Goal: Task Accomplishment & Management: Manage account settings

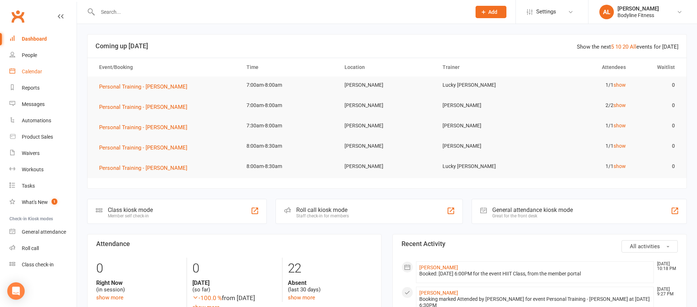
click at [27, 76] on link "Calendar" at bounding box center [42, 72] width 67 height 16
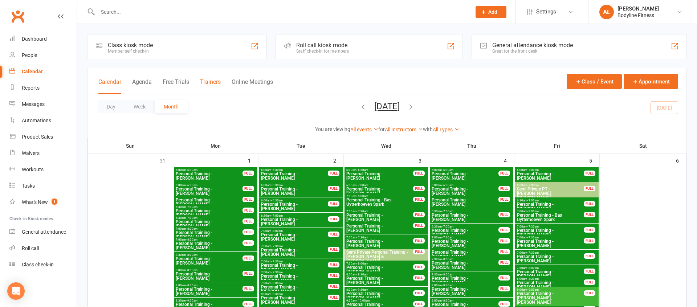
click at [210, 84] on button "Trainers" at bounding box center [210, 86] width 21 height 16
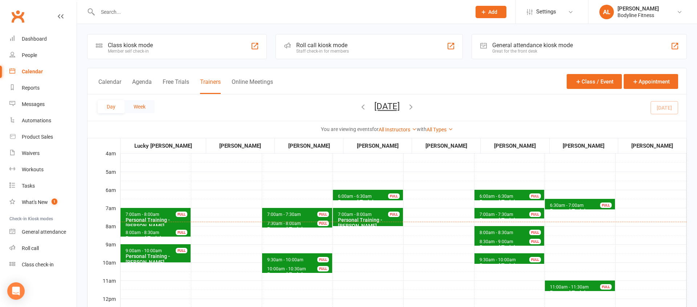
click at [143, 105] on button "Week" at bounding box center [140, 106] width 30 height 13
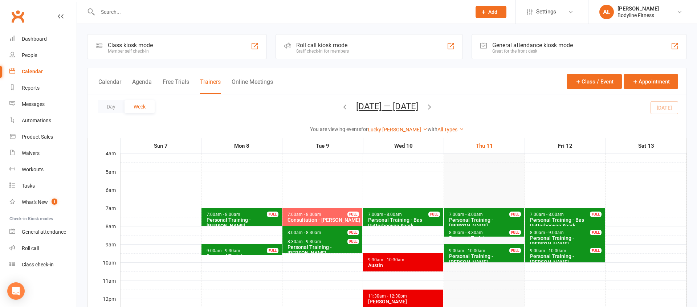
click at [105, 107] on button "Day" at bounding box center [111, 106] width 27 height 13
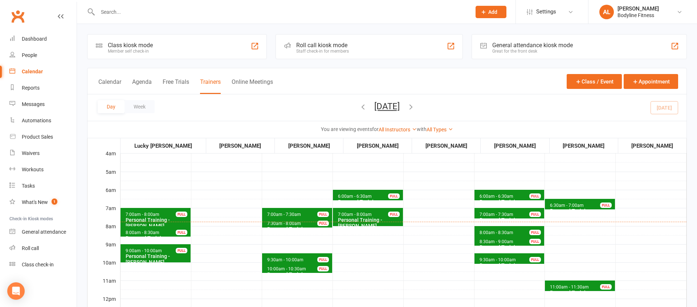
click at [386, 105] on button "[DATE]" at bounding box center [386, 106] width 25 height 10
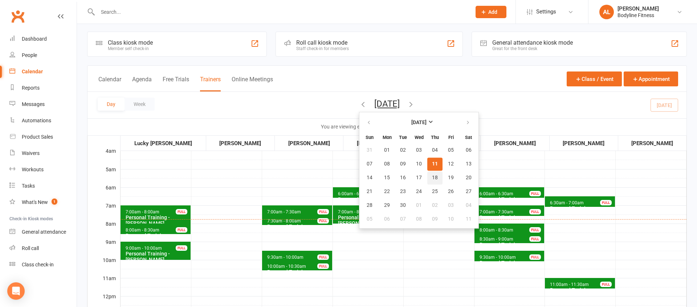
click at [432, 175] on span "18" at bounding box center [435, 178] width 6 height 6
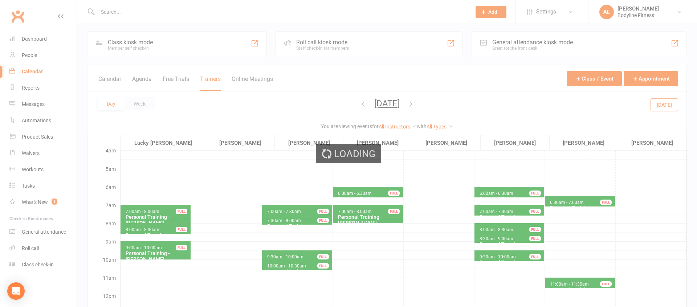
scroll to position [6, 0]
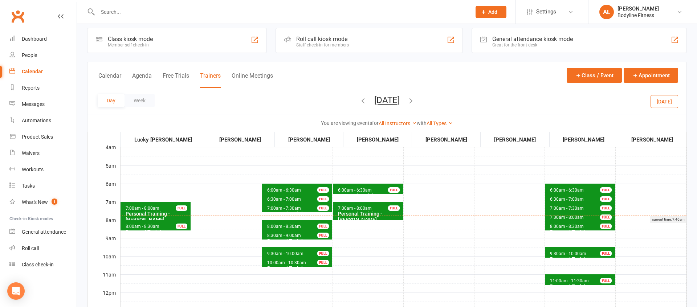
click at [566, 216] on div "current time: 7:46am" at bounding box center [403, 220] width 567 height 8
click at [564, 228] on span "8:00am - 8:30am" at bounding box center [567, 226] width 35 height 5
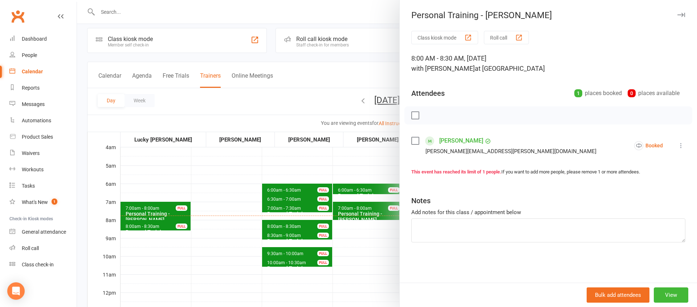
click at [681, 17] on icon "button" at bounding box center [682, 15] width 8 height 4
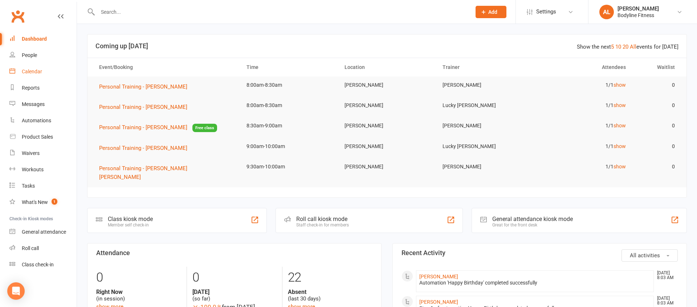
click at [37, 69] on div "Calendar" at bounding box center [32, 72] width 20 height 6
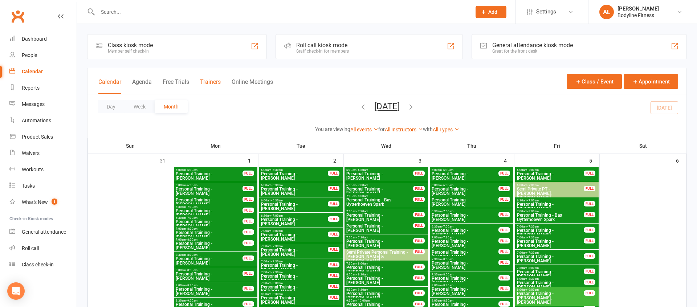
click at [202, 83] on button "Trainers" at bounding box center [210, 86] width 21 height 16
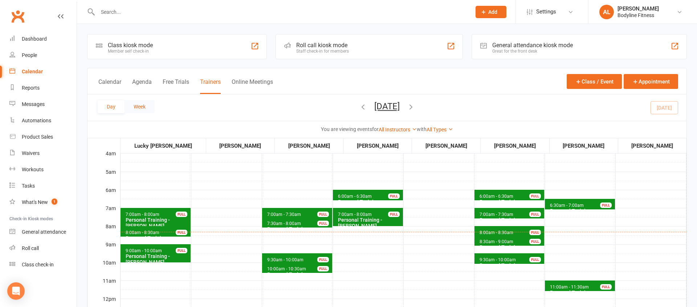
click at [145, 105] on button "Week" at bounding box center [140, 106] width 30 height 13
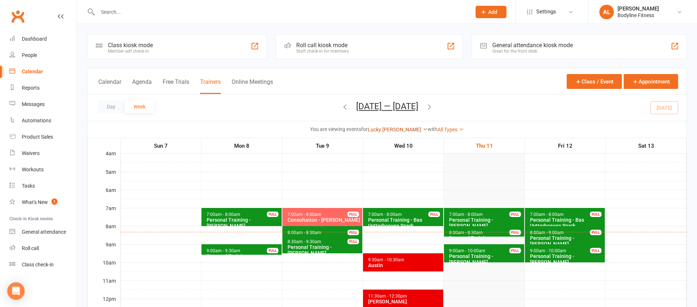
click at [391, 131] on link "Lucky [PERSON_NAME]" at bounding box center [398, 130] width 60 height 6
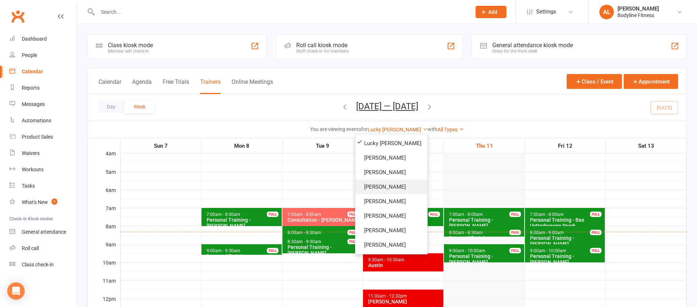
click at [373, 186] on link "[PERSON_NAME]" at bounding box center [392, 187] width 72 height 15
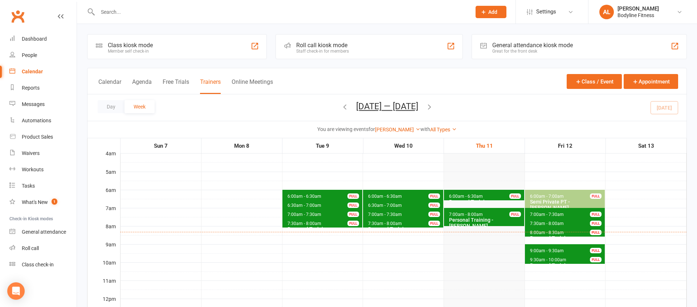
click at [494, 197] on span "6:00am - 6:30am Personal Training - [PERSON_NAME] FULL" at bounding box center [484, 195] width 80 height 11
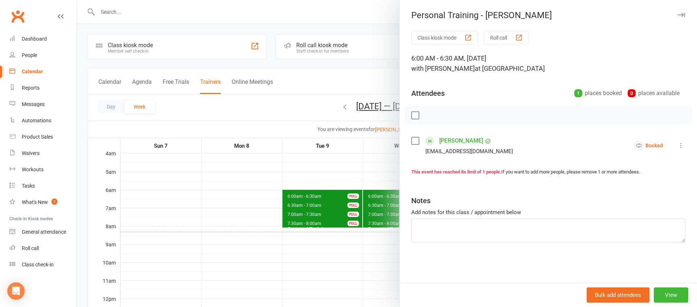
click at [682, 146] on icon at bounding box center [681, 145] width 7 height 7
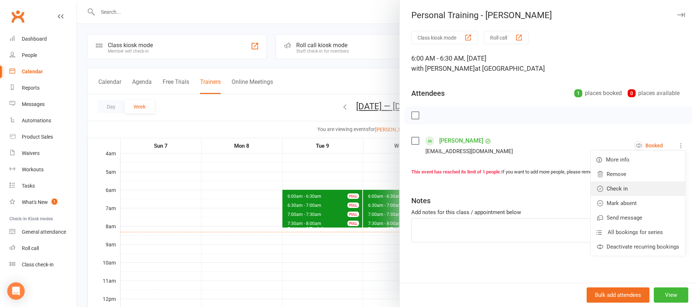
click at [650, 185] on link "Check in" at bounding box center [638, 189] width 94 height 15
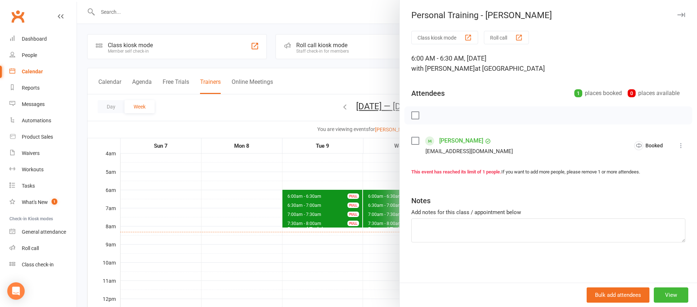
click at [346, 179] on div at bounding box center [387, 153] width 620 height 307
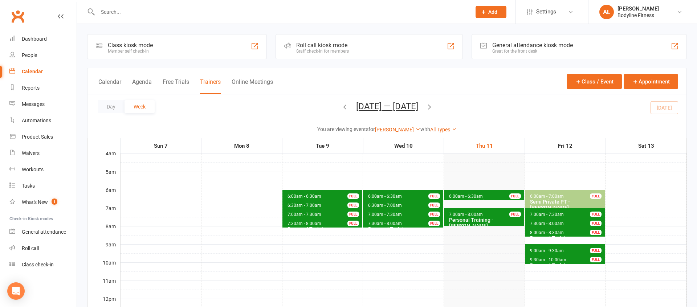
click at [487, 218] on div "Personal Training - [PERSON_NAME]" at bounding box center [486, 223] width 74 height 12
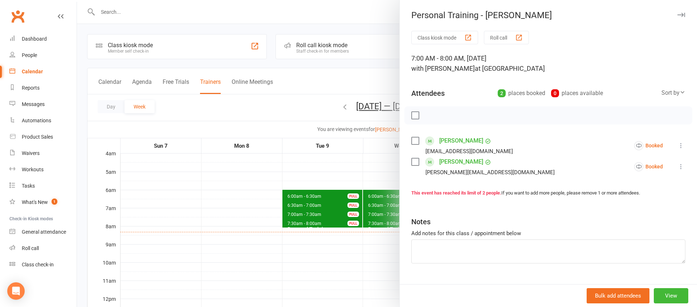
click at [679, 146] on icon at bounding box center [681, 145] width 7 height 7
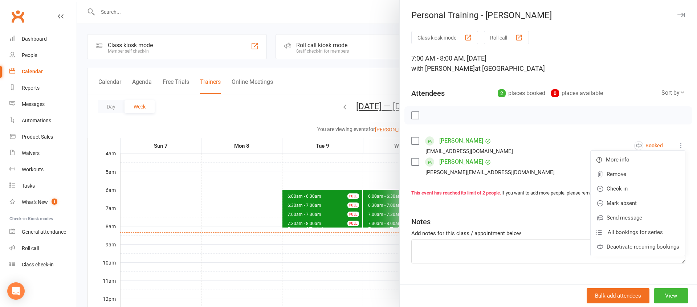
click at [537, 174] on li "[PERSON_NAME] [PERSON_NAME][EMAIL_ADDRESS][DOMAIN_NAME] Booked More info Remove…" at bounding box center [549, 166] width 274 height 21
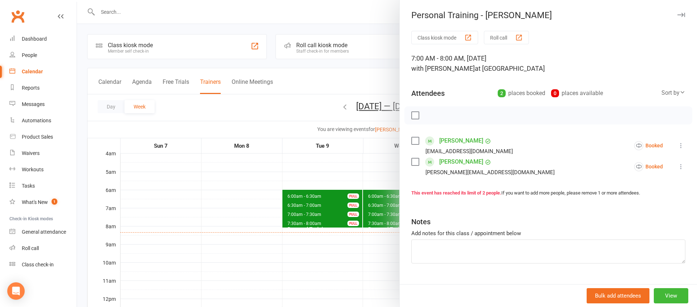
click at [683, 168] on icon at bounding box center [681, 166] width 7 height 7
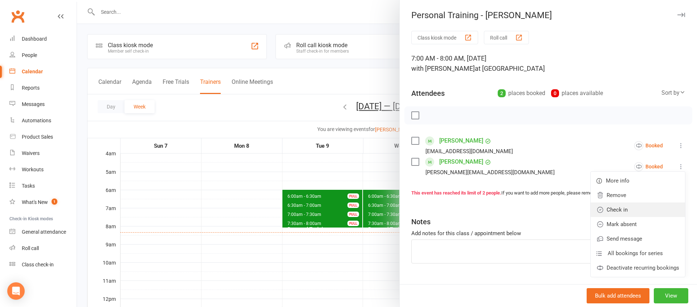
click at [648, 210] on link "Check in" at bounding box center [638, 210] width 94 height 15
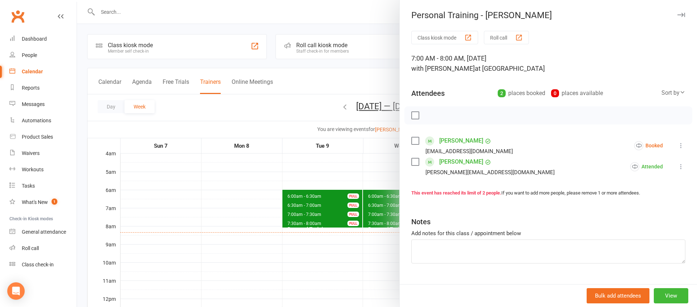
click at [683, 147] on icon at bounding box center [681, 145] width 7 height 7
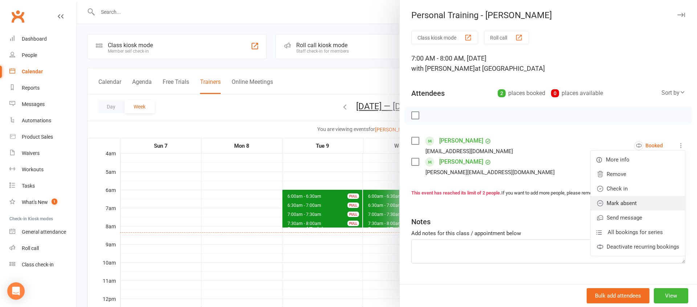
drag, startPoint x: 652, startPoint y: 201, endPoint x: 647, endPoint y: 202, distance: 5.5
click at [652, 201] on link "Mark absent" at bounding box center [638, 203] width 94 height 15
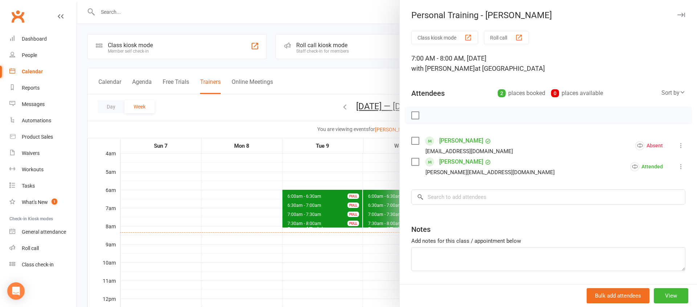
click at [318, 171] on div at bounding box center [387, 153] width 620 height 307
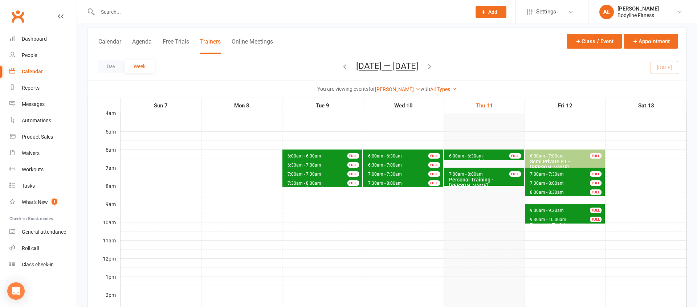
scroll to position [42, 0]
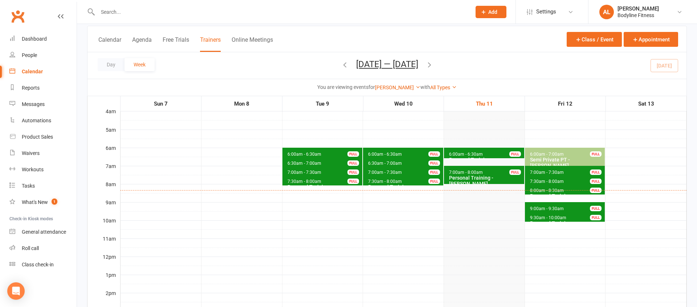
click at [550, 163] on div "Semi Private PT - [PERSON_NAME], [PERSON_NAME]" at bounding box center [567, 165] width 74 height 17
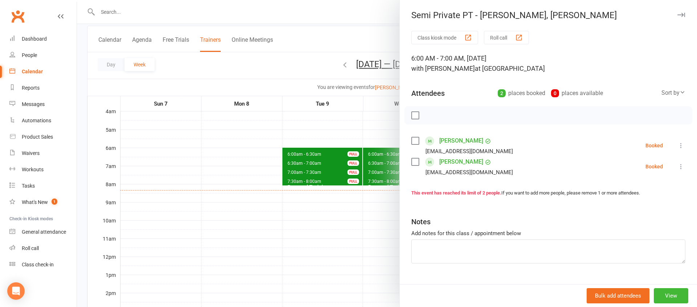
click at [320, 188] on div at bounding box center [387, 153] width 620 height 307
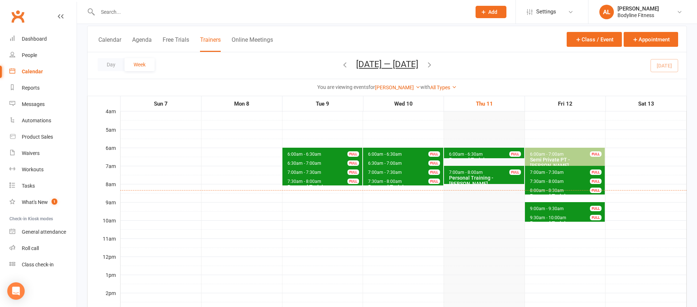
click at [557, 172] on span "7:00am - 7:30am" at bounding box center [547, 172] width 35 height 5
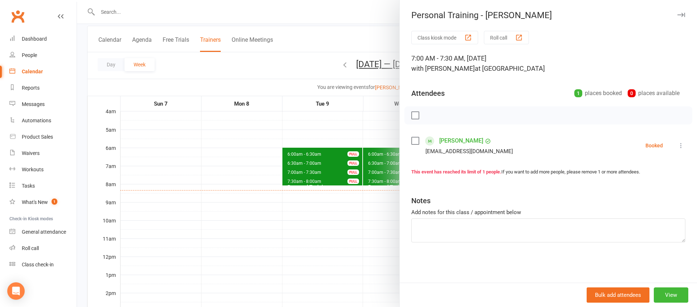
click at [328, 207] on div at bounding box center [387, 153] width 620 height 307
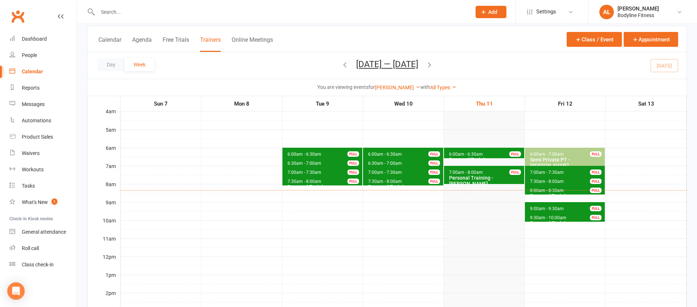
click at [556, 179] on span "7:30am - 8:00am" at bounding box center [547, 181] width 35 height 5
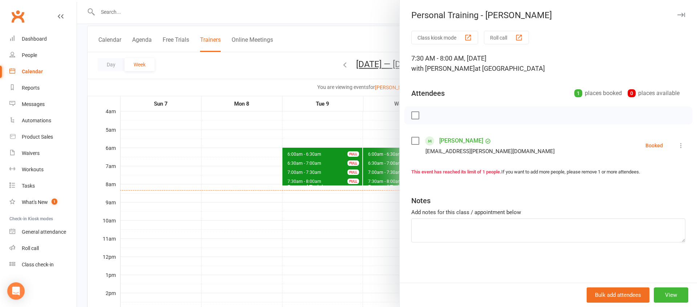
click at [330, 196] on div at bounding box center [387, 153] width 620 height 307
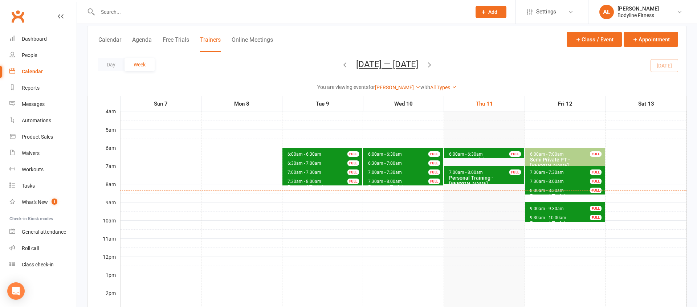
drag, startPoint x: 580, startPoint y: 190, endPoint x: 400, endPoint y: 199, distance: 180.1
click at [579, 190] on div "current time: 8:20am" at bounding box center [403, 190] width 567 height 0
click at [573, 189] on span "8:00am - 8:30am Personal Training - [PERSON_NAME] FULL" at bounding box center [565, 189] width 80 height 11
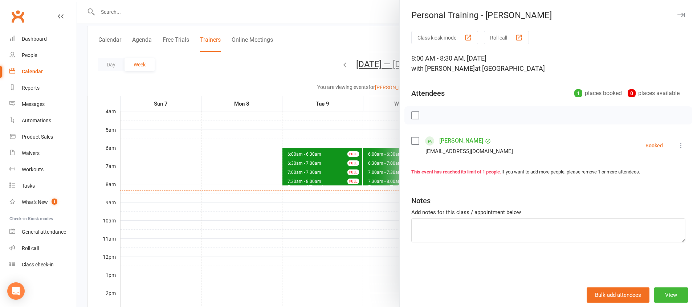
click at [320, 197] on div at bounding box center [387, 153] width 620 height 307
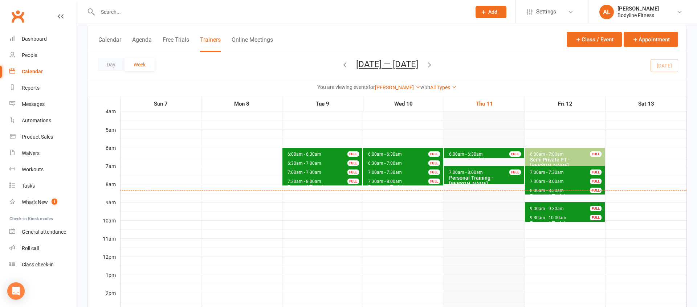
click at [555, 208] on span "9:00am - 9:30am" at bounding box center [547, 208] width 35 height 5
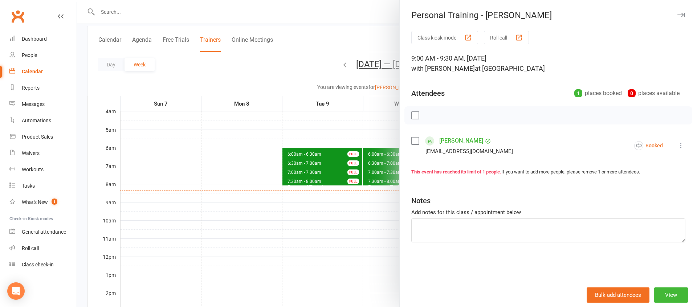
click at [328, 206] on div at bounding box center [387, 153] width 620 height 307
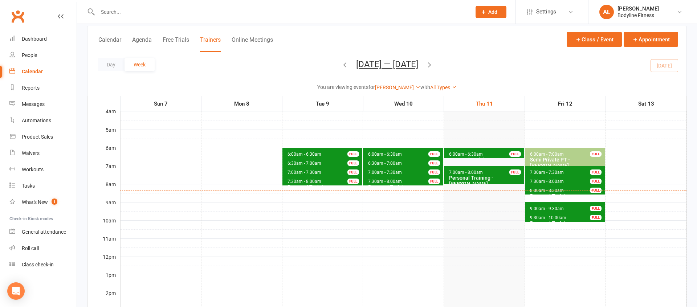
click at [569, 220] on div "Personal Training - [PERSON_NAME]" at bounding box center [567, 226] width 74 height 12
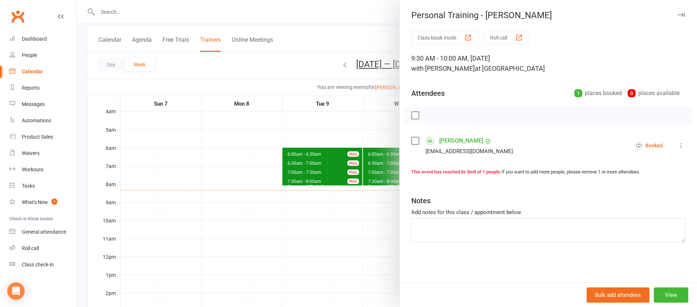
click at [361, 205] on div at bounding box center [387, 153] width 620 height 307
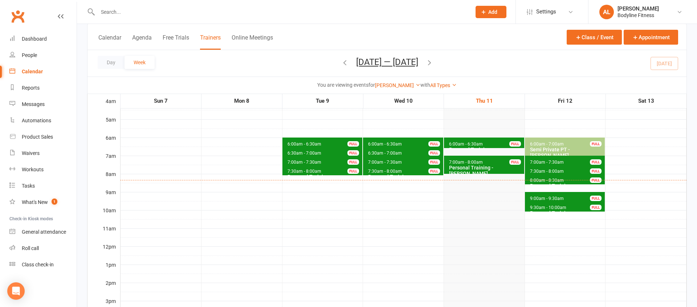
scroll to position [54, 0]
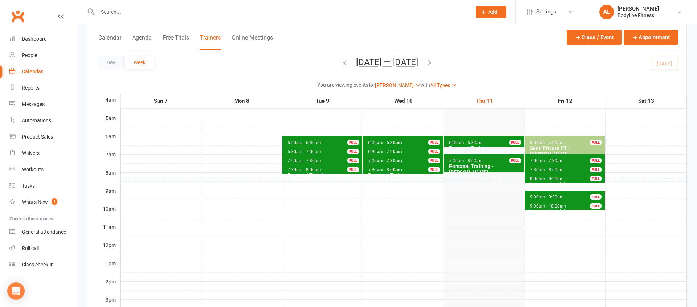
click at [434, 65] on icon "button" at bounding box center [430, 62] width 8 height 8
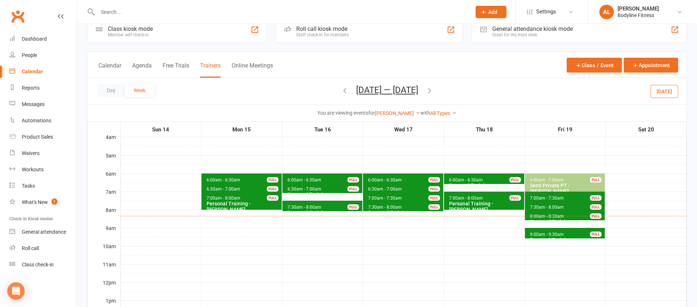
scroll to position [17, 0]
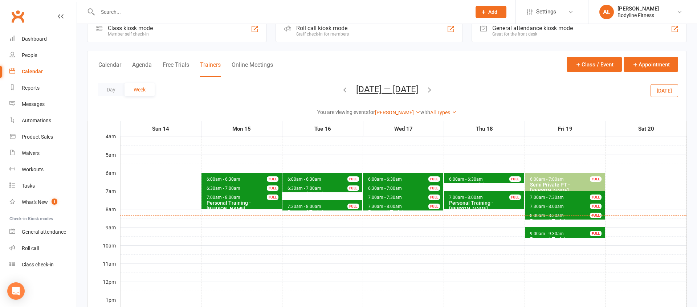
click at [242, 177] on span "6:00am - 6:30am Personal Training - [PERSON_NAME] FULL" at bounding box center [242, 178] width 80 height 11
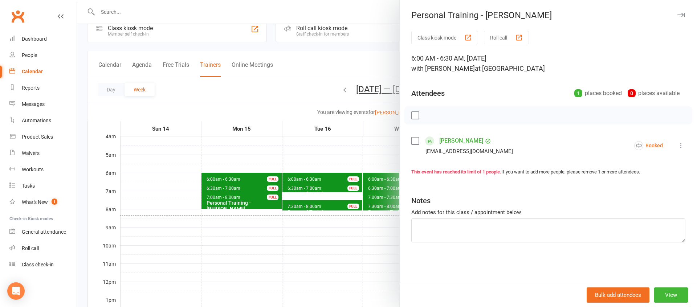
click at [234, 167] on div at bounding box center [387, 153] width 620 height 307
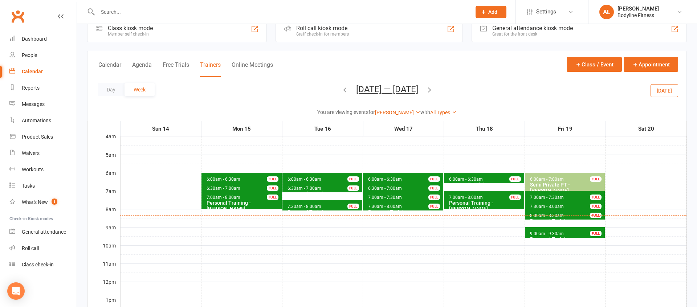
click at [235, 191] on span "7:00am - 8:00am Personal Training - [PERSON_NAME] FULL" at bounding box center [242, 200] width 80 height 18
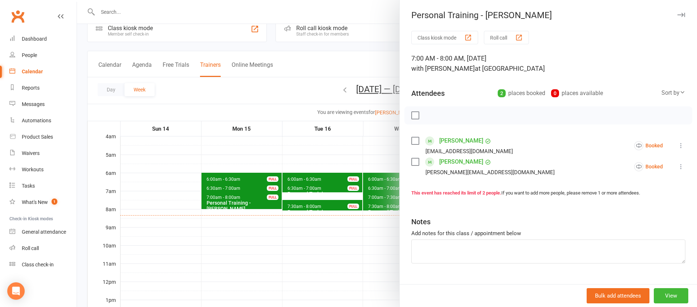
click at [237, 169] on div at bounding box center [387, 153] width 620 height 307
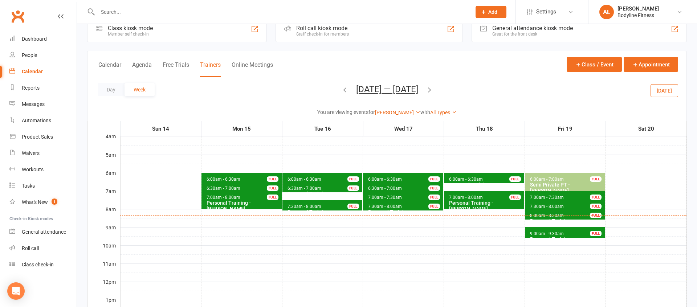
click at [235, 198] on span "7:00am - 8:00am" at bounding box center [223, 197] width 35 height 5
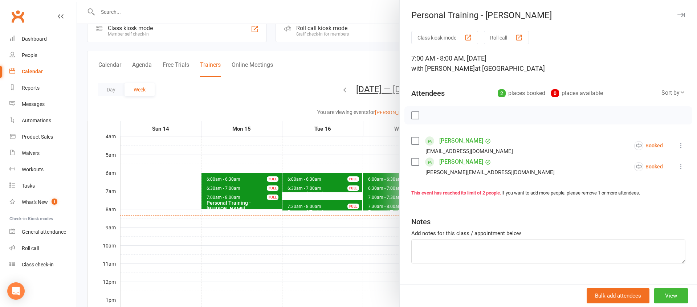
click at [232, 157] on div at bounding box center [387, 153] width 620 height 307
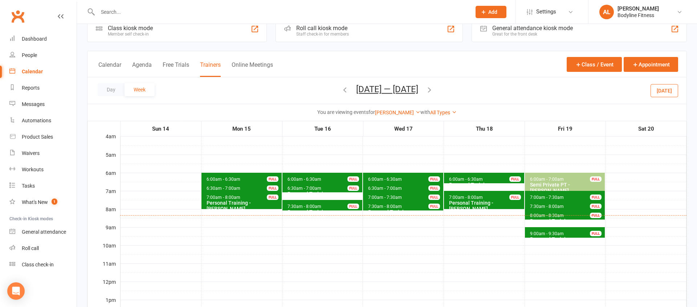
click at [218, 188] on span "6:30am - 7:00am" at bounding box center [223, 188] width 35 height 5
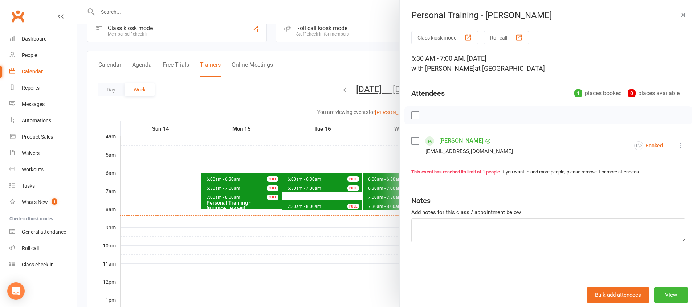
click at [217, 174] on div at bounding box center [387, 153] width 620 height 307
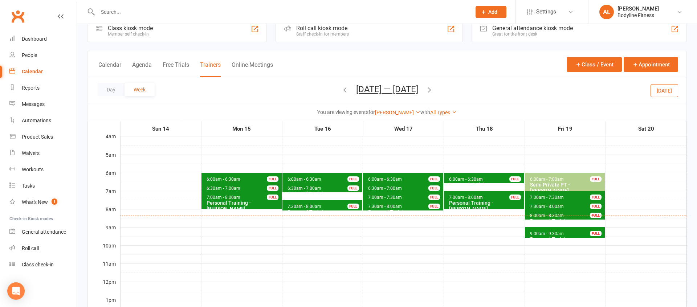
click at [313, 179] on span "6:00am - 6:30am" at bounding box center [304, 179] width 35 height 5
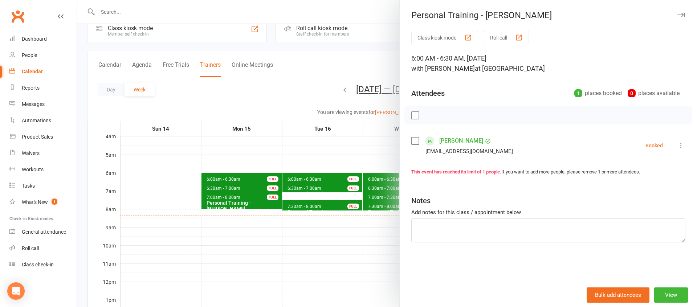
click at [294, 165] on div at bounding box center [387, 153] width 620 height 307
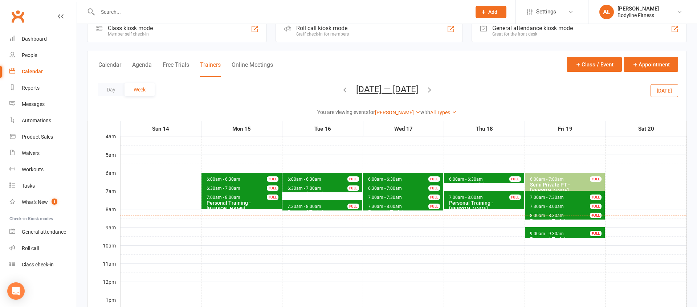
click at [305, 189] on span "6:30am - 7:00am" at bounding box center [304, 188] width 35 height 5
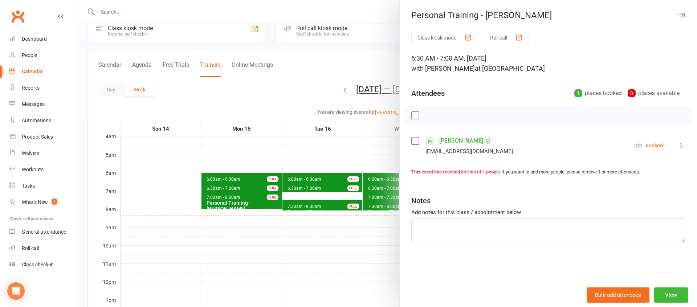
click at [302, 180] on div at bounding box center [387, 153] width 620 height 307
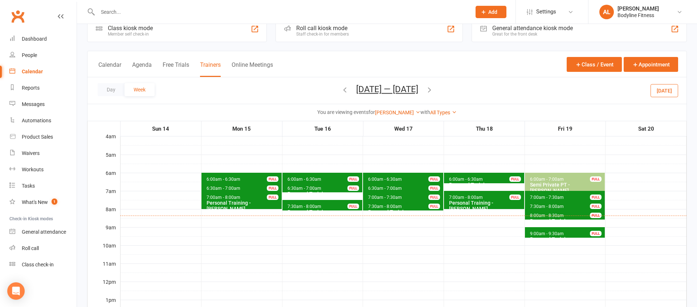
click at [303, 178] on span "6:00am - 6:30am" at bounding box center [304, 179] width 35 height 5
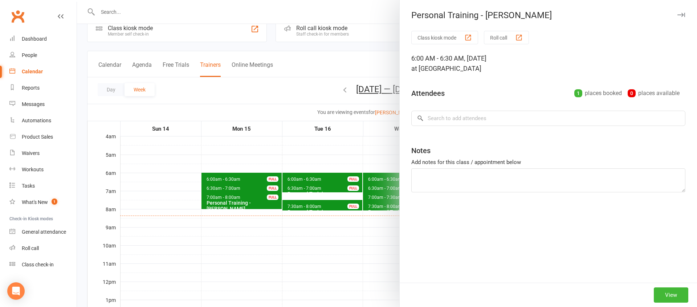
click at [290, 166] on div at bounding box center [387, 153] width 620 height 307
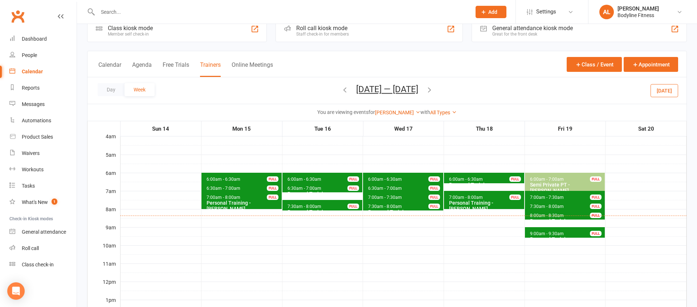
click at [303, 188] on span "6:30am - 7:00am" at bounding box center [304, 188] width 35 height 5
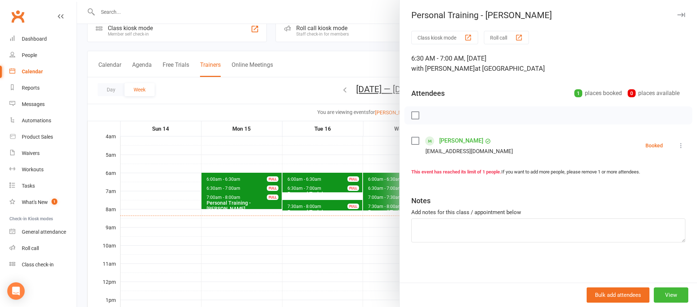
click at [285, 171] on div at bounding box center [387, 153] width 620 height 307
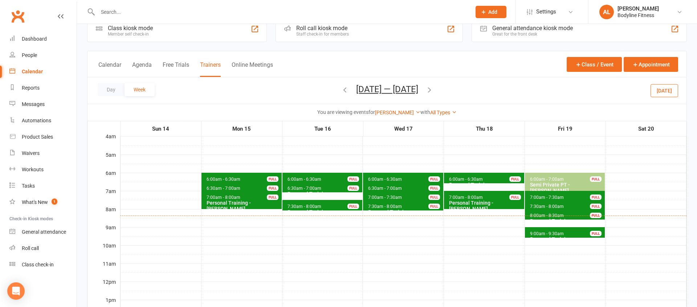
click at [304, 205] on span "7:30am - 8:00am" at bounding box center [304, 206] width 35 height 5
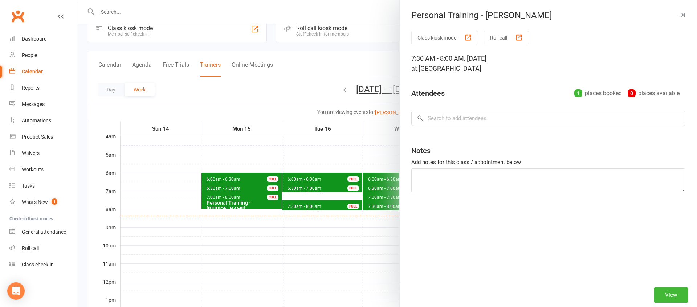
click at [273, 165] on div at bounding box center [387, 153] width 620 height 307
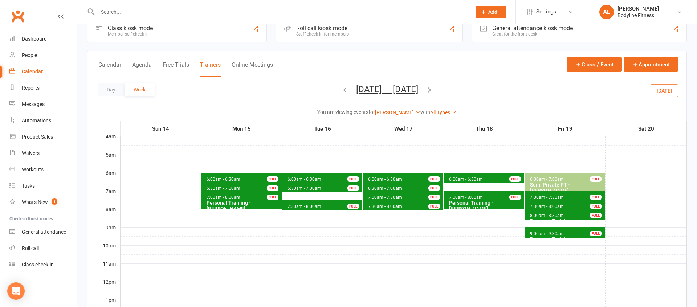
click at [323, 203] on span "7:30am - 8:00am Personal Training - [PERSON_NAME] FULL" at bounding box center [323, 205] width 80 height 11
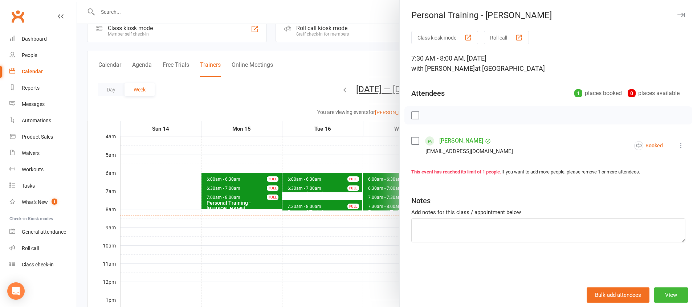
click at [288, 173] on div at bounding box center [387, 153] width 620 height 307
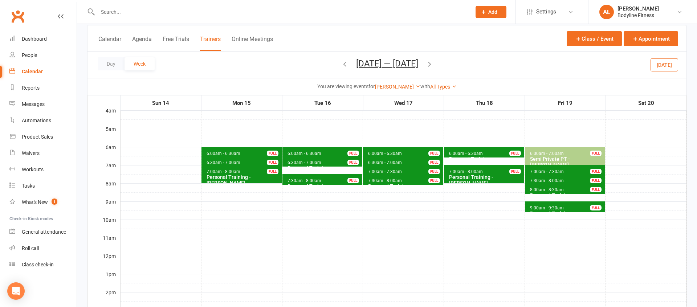
scroll to position [43, 0]
click at [333, 180] on span "7:30am - 8:00am Personal Training - [PERSON_NAME] FULL" at bounding box center [323, 179] width 80 height 11
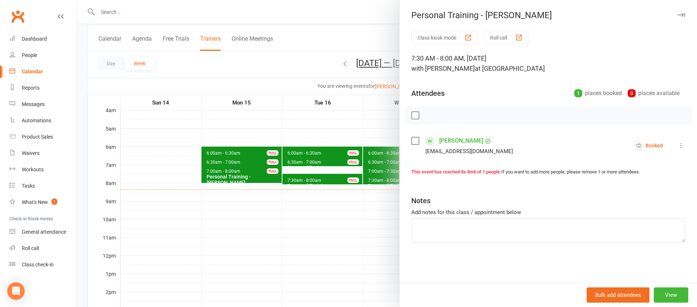
click at [297, 202] on div at bounding box center [387, 153] width 620 height 307
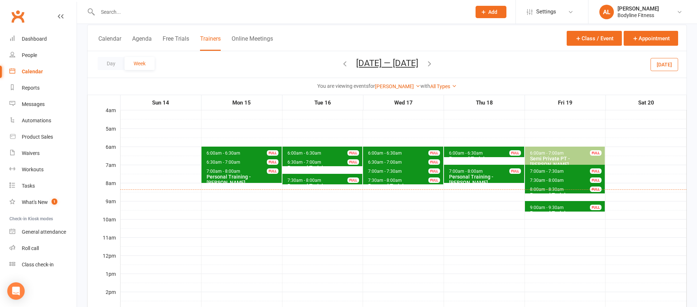
click at [383, 184] on div "Personal Training - [PERSON_NAME]" at bounding box center [405, 189] width 74 height 12
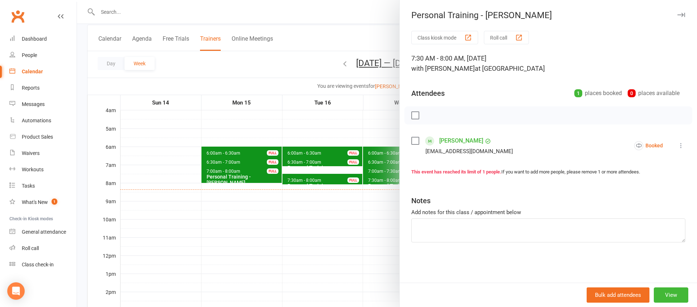
click at [351, 219] on div at bounding box center [387, 153] width 620 height 307
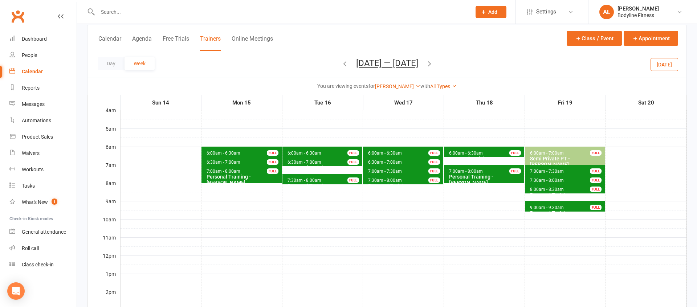
click at [387, 153] on span "6:00am - 6:30am" at bounding box center [385, 153] width 35 height 5
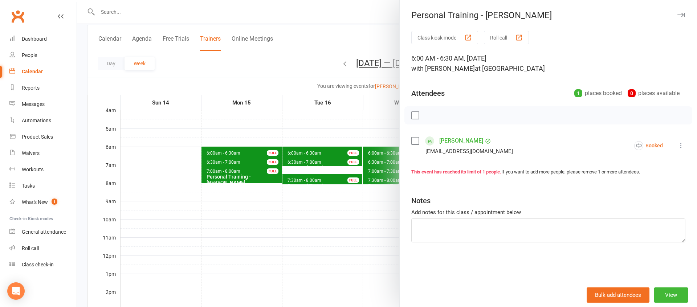
click at [380, 144] on div at bounding box center [387, 153] width 620 height 307
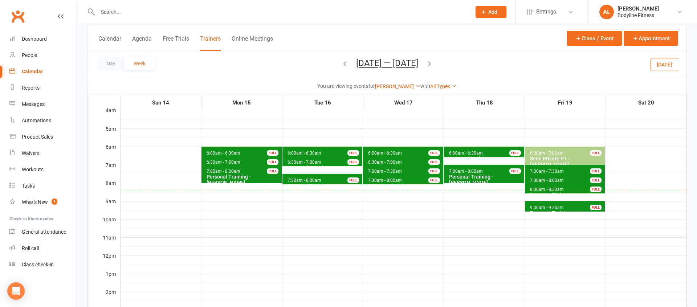
click at [386, 163] on span "6:30am - 7:00am" at bounding box center [385, 162] width 35 height 5
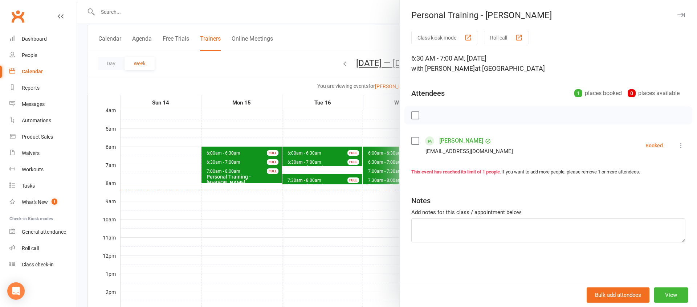
click at [365, 133] on div at bounding box center [387, 153] width 620 height 307
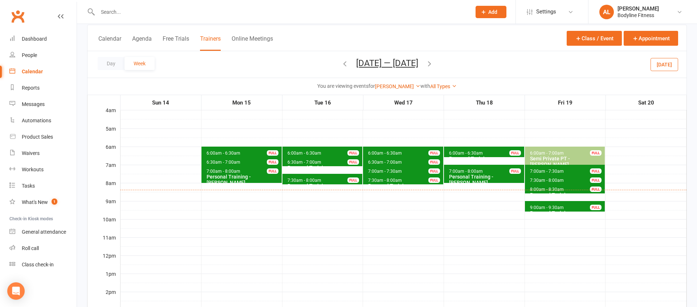
click at [381, 151] on span "6:00am - 6:30am" at bounding box center [385, 153] width 35 height 5
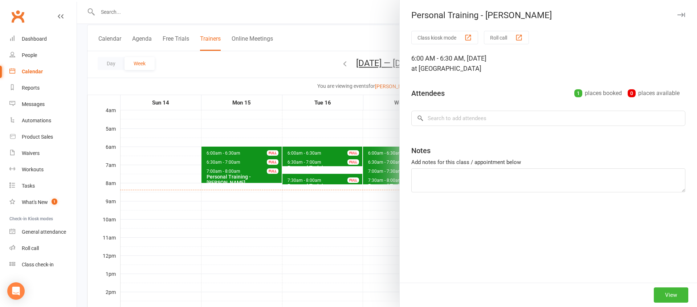
click at [357, 139] on div at bounding box center [387, 153] width 620 height 307
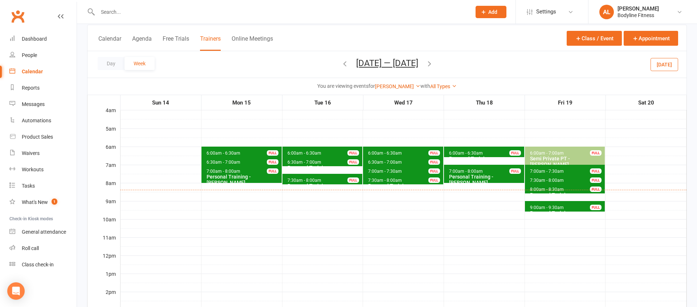
click at [378, 159] on span "6:30am - 7:00am Personal Training - [PERSON_NAME] FULL" at bounding box center [403, 161] width 80 height 11
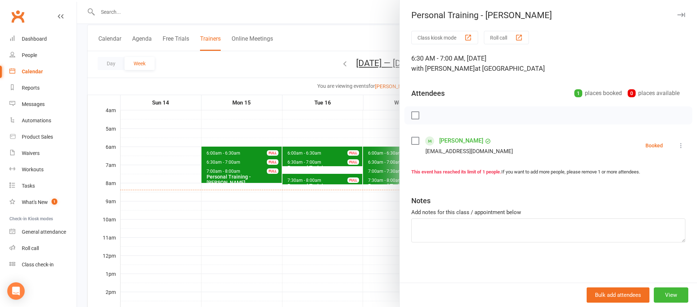
click at [360, 141] on div at bounding box center [387, 153] width 620 height 307
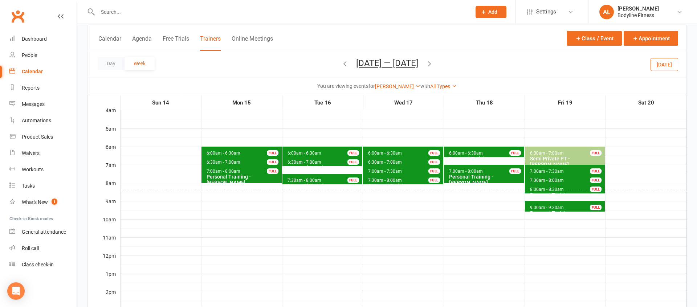
click at [376, 171] on span "7:00am - 7:30am" at bounding box center [385, 171] width 35 height 5
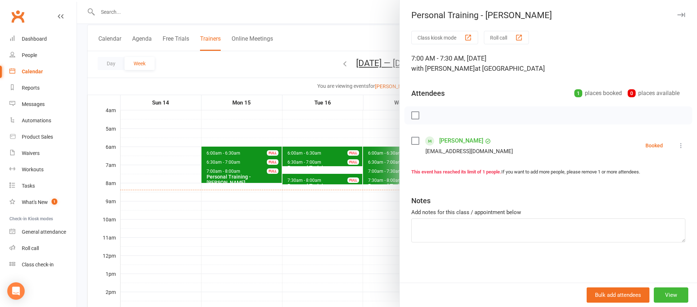
click at [367, 150] on div at bounding box center [387, 153] width 620 height 307
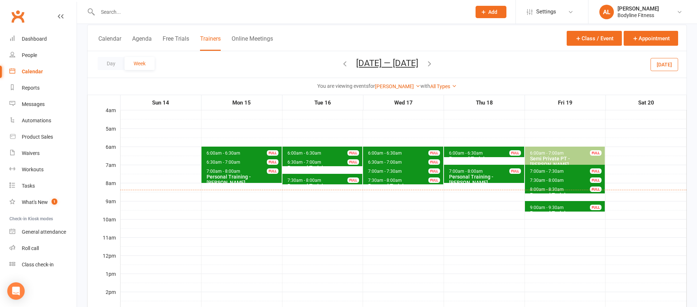
click at [387, 183] on div "Personal Training - [PERSON_NAME]" at bounding box center [405, 189] width 74 height 12
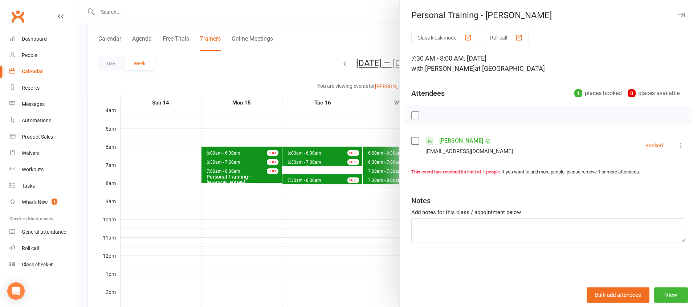
click at [378, 152] on div at bounding box center [387, 153] width 620 height 307
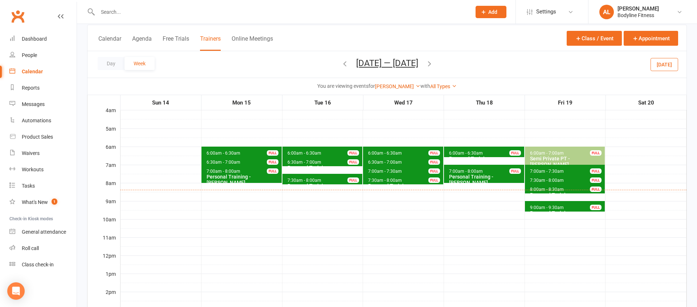
click at [384, 172] on span "7:00am - 7:30am" at bounding box center [385, 171] width 35 height 5
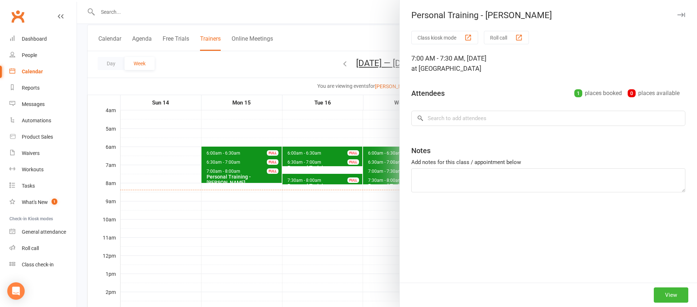
click at [379, 155] on div at bounding box center [387, 153] width 620 height 307
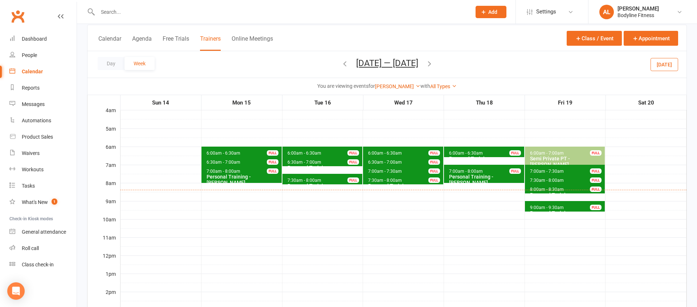
click at [384, 181] on span "7:30am - 8:00am" at bounding box center [385, 180] width 35 height 5
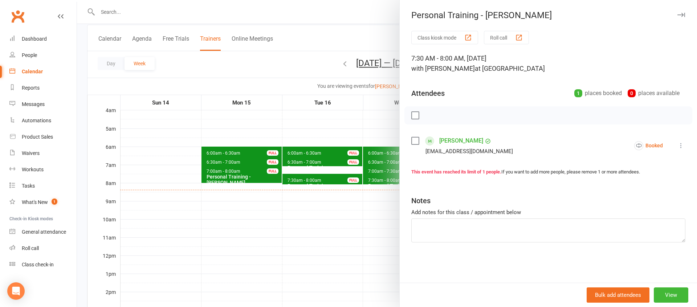
click at [371, 187] on div at bounding box center [387, 153] width 620 height 307
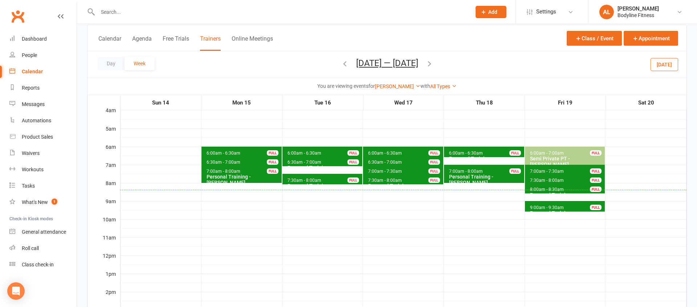
click at [378, 171] on span "7:00am - 7:30am" at bounding box center [385, 171] width 35 height 5
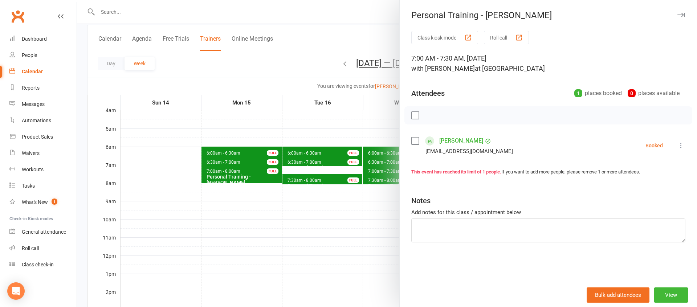
click at [369, 168] on div at bounding box center [387, 153] width 620 height 307
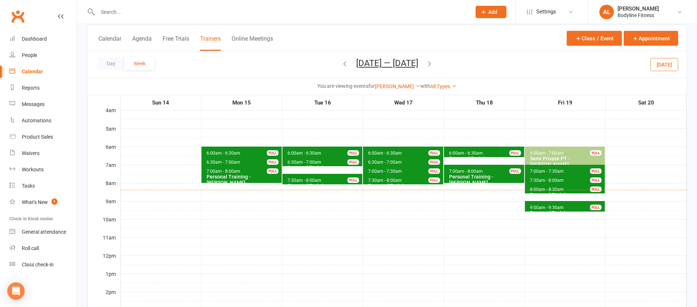
click at [381, 163] on span "6:30am - 7:00am" at bounding box center [385, 162] width 35 height 5
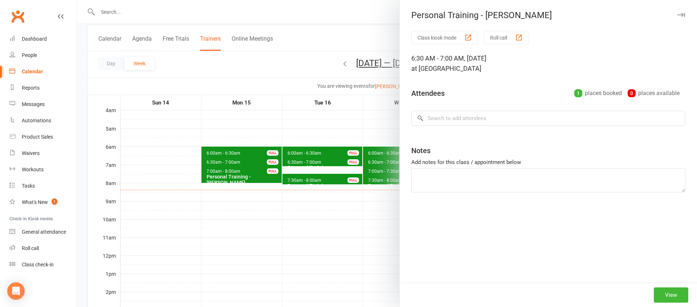
click at [373, 151] on div at bounding box center [387, 153] width 620 height 307
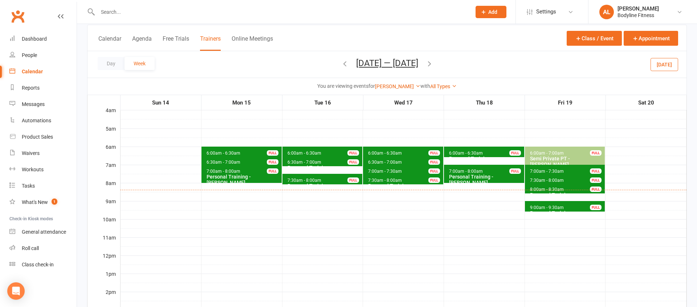
click at [376, 151] on span "6:00am - 6:30am" at bounding box center [385, 153] width 35 height 5
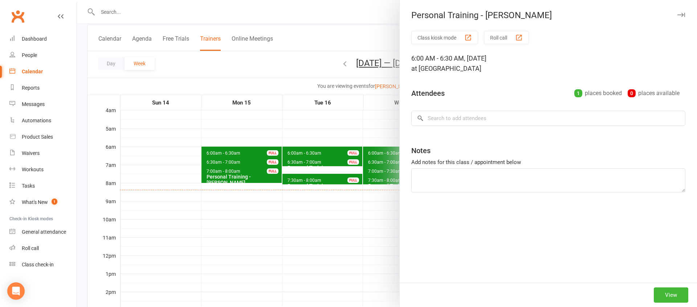
click at [376, 151] on div at bounding box center [387, 153] width 620 height 307
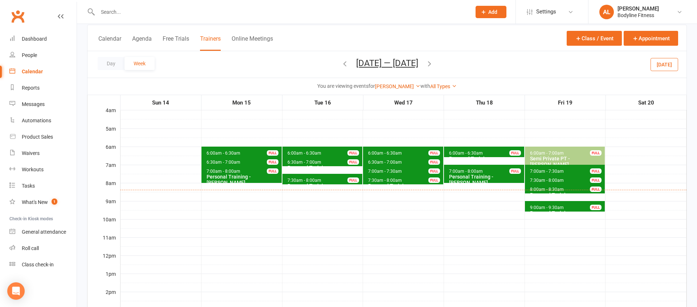
click at [460, 153] on span "6:00am - 6:30am" at bounding box center [466, 153] width 35 height 5
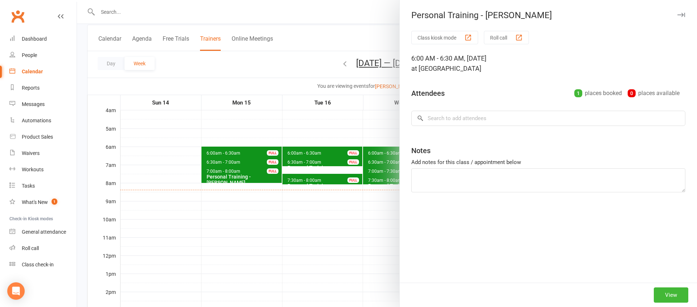
drag, startPoint x: 364, startPoint y: 224, endPoint x: 375, endPoint y: 219, distance: 12.0
click at [364, 224] on div at bounding box center [387, 153] width 620 height 307
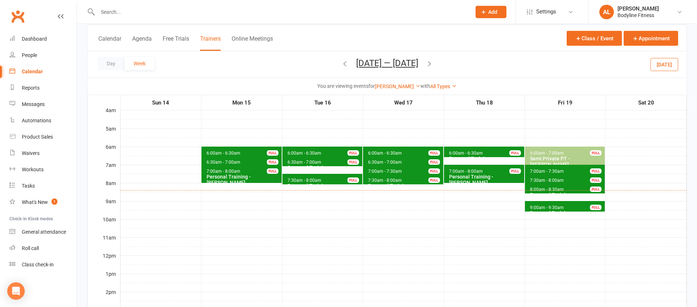
click at [470, 167] on span "7:00am - 8:00am Personal Training - [PERSON_NAME] FULL" at bounding box center [484, 174] width 80 height 18
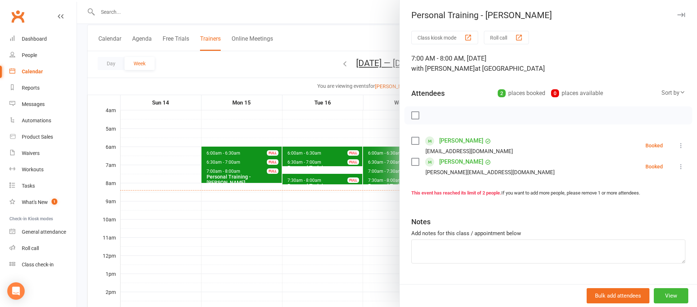
drag, startPoint x: 324, startPoint y: 237, endPoint x: 328, endPoint y: 223, distance: 15.1
click at [324, 237] on div at bounding box center [387, 153] width 620 height 307
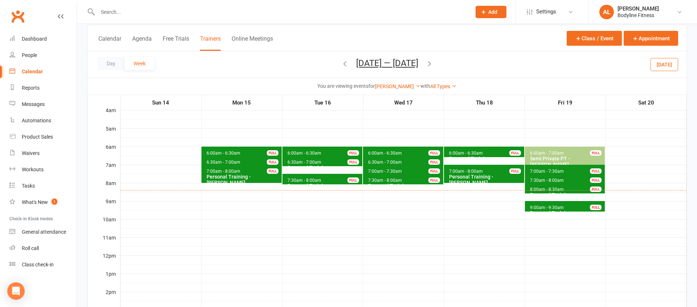
click at [543, 154] on span "6:00am - 7:00am" at bounding box center [547, 153] width 35 height 5
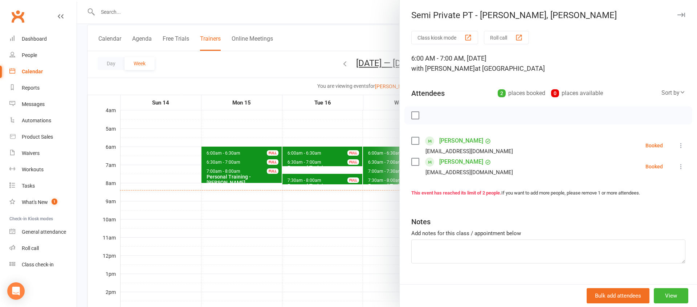
drag, startPoint x: 292, startPoint y: 221, endPoint x: 300, endPoint y: 220, distance: 7.7
click at [292, 221] on div at bounding box center [387, 153] width 620 height 307
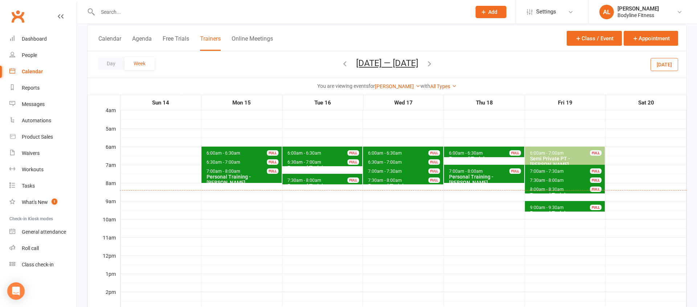
click at [566, 171] on span "7:00am - 7:30am Personal Training - [PERSON_NAME] FULL" at bounding box center [565, 170] width 80 height 11
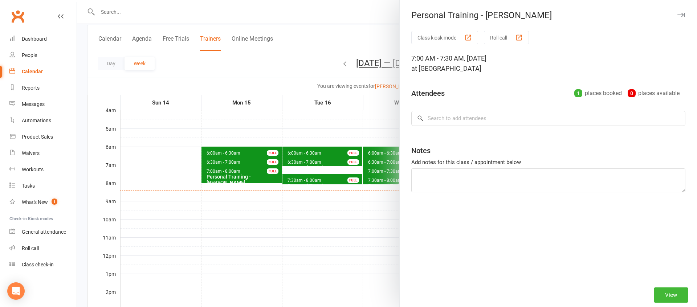
click at [285, 230] on div at bounding box center [387, 153] width 620 height 307
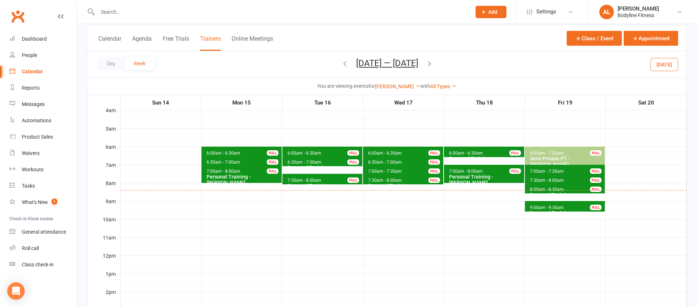
click at [562, 167] on span "7:00am - 7:30am Personal Training - [PERSON_NAME] FULL" at bounding box center [565, 170] width 80 height 11
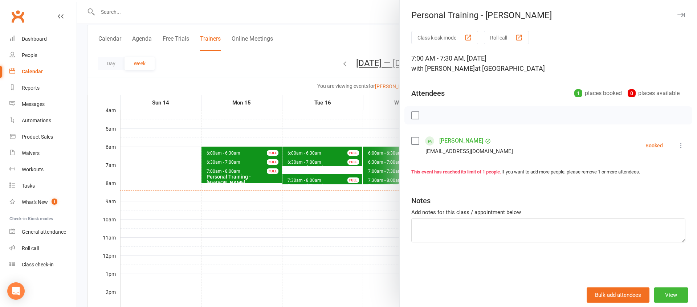
click at [255, 127] on div at bounding box center [387, 153] width 620 height 307
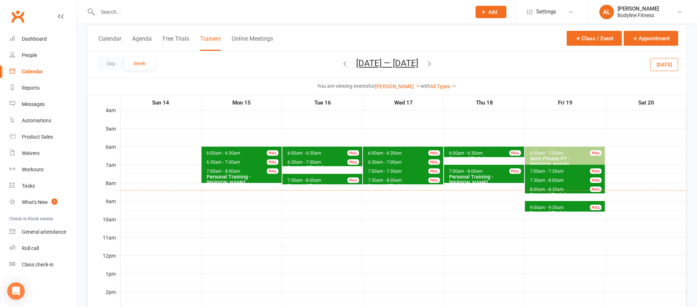
click at [543, 179] on span "7:30am - 8:00am" at bounding box center [547, 180] width 35 height 5
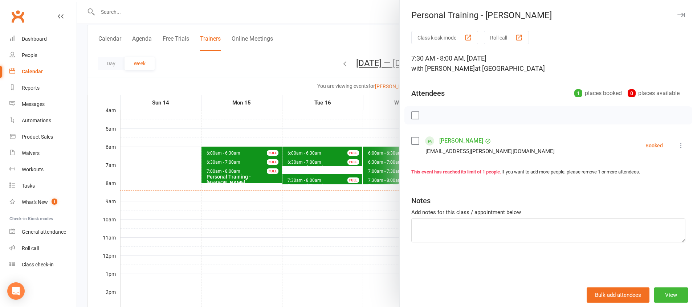
click at [338, 218] on div at bounding box center [387, 153] width 620 height 307
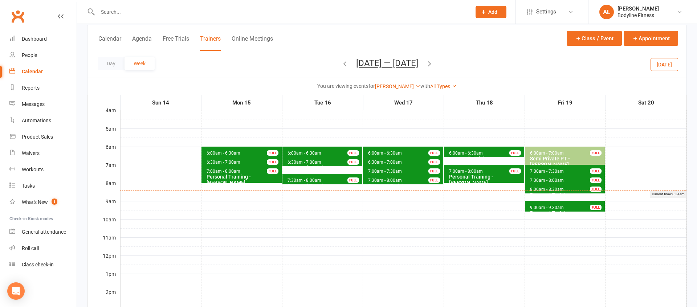
click at [564, 191] on div "current time: 8:24am" at bounding box center [403, 194] width 567 height 8
click at [566, 188] on span "8:00am - 8:30am Personal Training - [PERSON_NAME] FULL" at bounding box center [565, 188] width 80 height 11
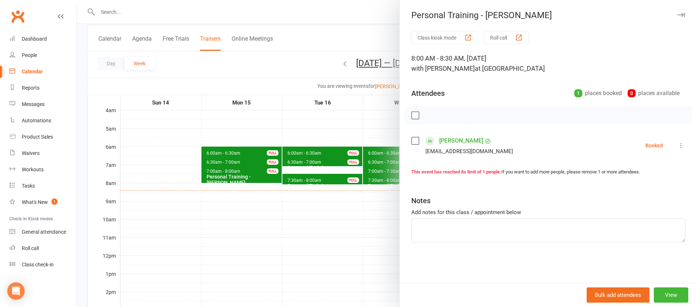
click at [316, 214] on div at bounding box center [387, 153] width 620 height 307
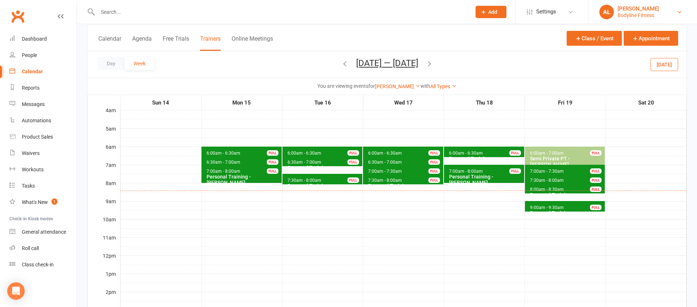
click at [647, 9] on div "[PERSON_NAME]" at bounding box center [638, 8] width 41 height 7
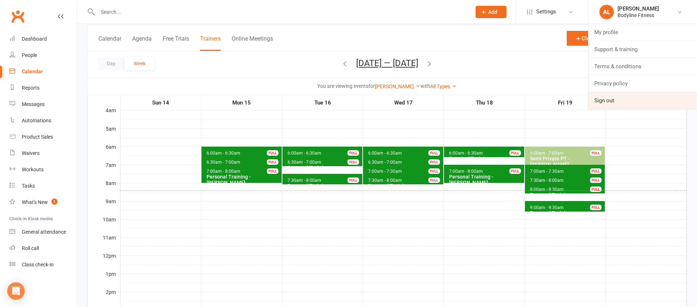
click at [621, 96] on link "Sign out" at bounding box center [643, 100] width 109 height 17
